Goal: Download file/media

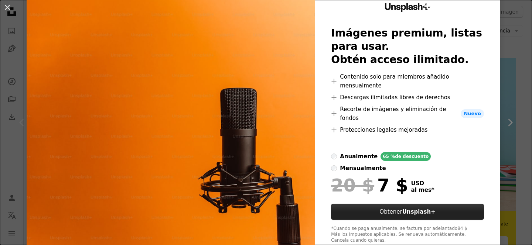
scroll to position [33, 0]
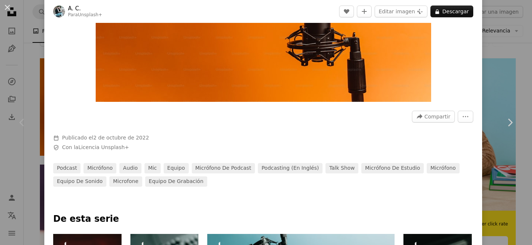
scroll to position [147, 0]
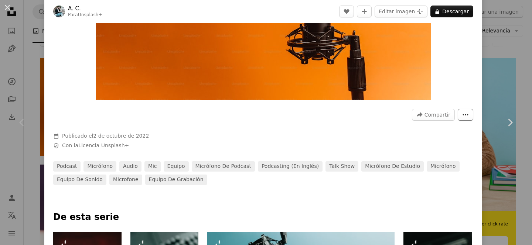
click at [458, 116] on button "More Actions" at bounding box center [466, 115] width 16 height 12
click at [437, 130] on dialog "An X shape Chevron left Chevron right A. C. Para Unsplash+ A heart A plus sign …" at bounding box center [266, 122] width 532 height 245
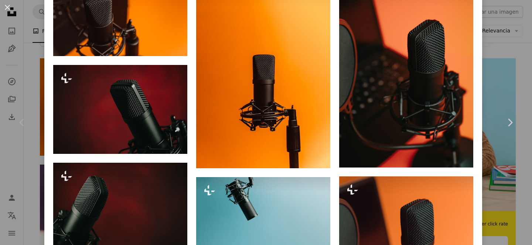
scroll to position [637, 0]
